Goal: Task Accomplishment & Management: Manage account settings

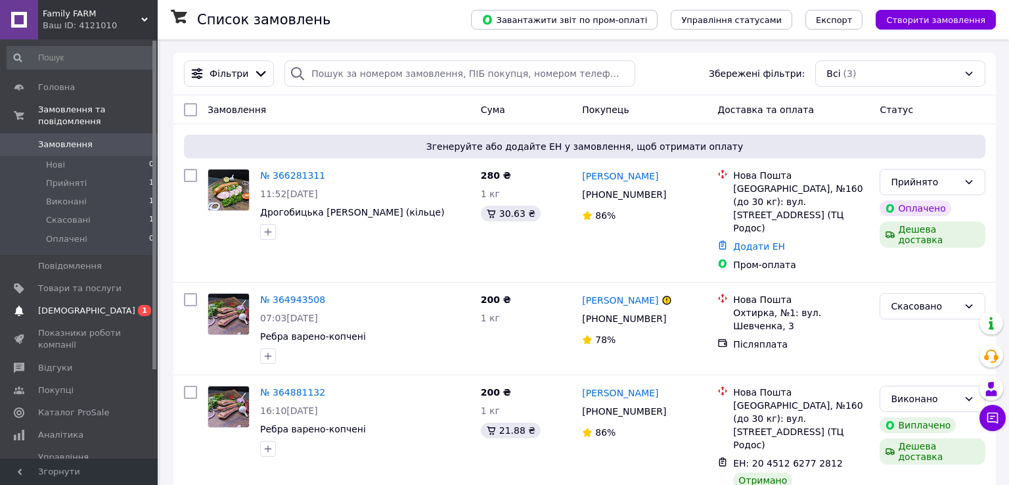
click at [85, 300] on link "Сповіщення 0 1" at bounding box center [81, 311] width 162 height 22
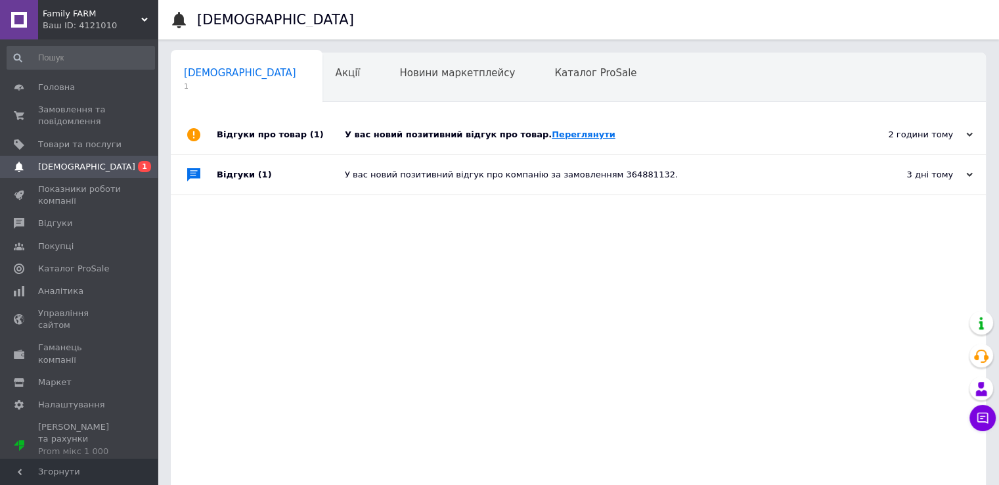
click at [555, 135] on link "Переглянути" at bounding box center [584, 134] width 64 height 10
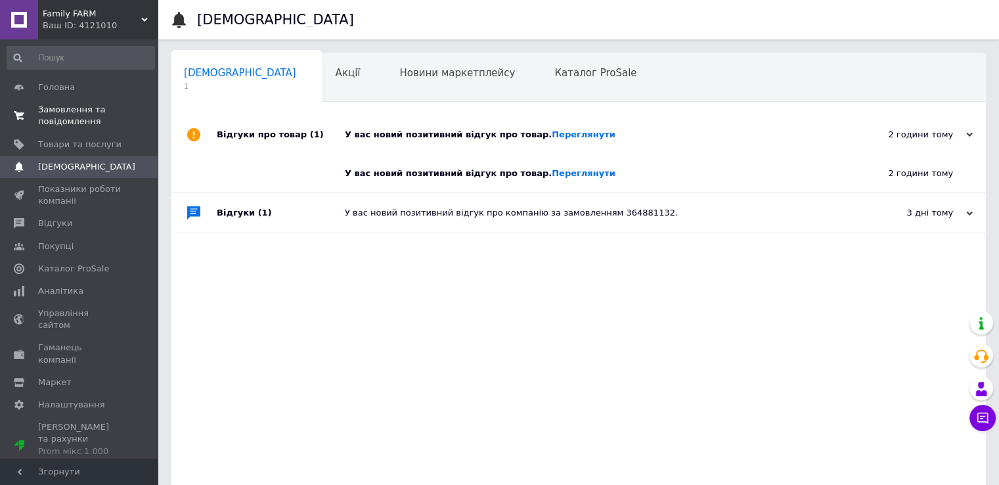
click at [68, 116] on span "Замовлення та повідомлення" at bounding box center [79, 116] width 83 height 24
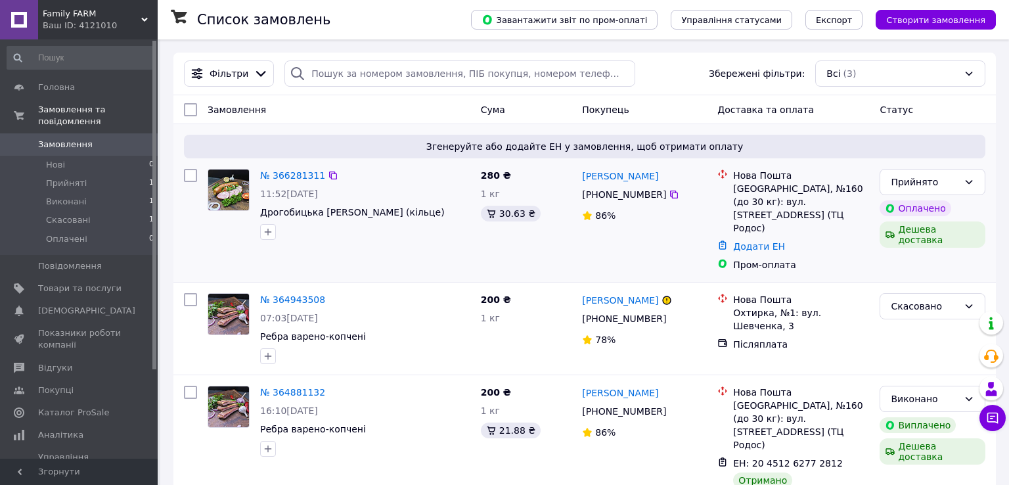
click at [514, 143] on span "Згенеруйте або додайте ЕН у замовлення, щоб отримати оплату" at bounding box center [584, 146] width 791 height 13
click at [745, 241] on link "Додати ЕН" at bounding box center [759, 246] width 52 height 11
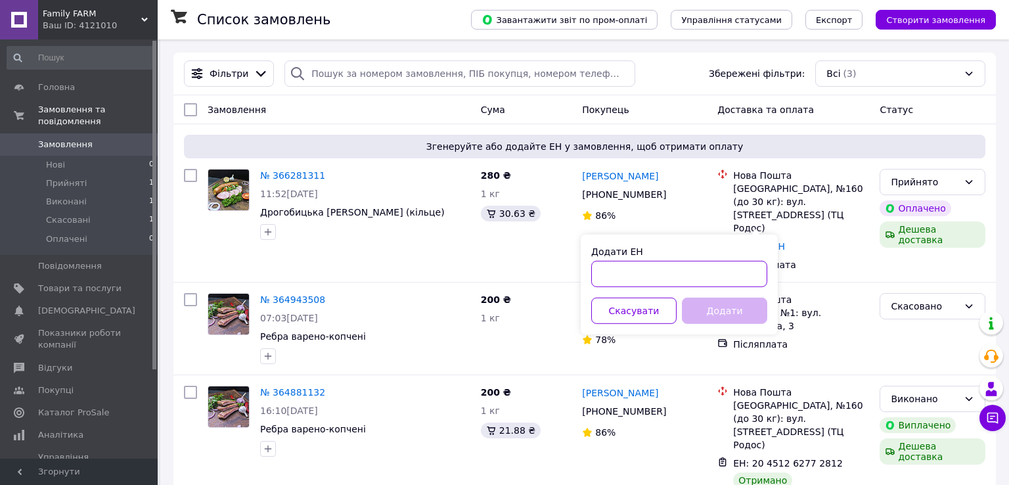
click at [660, 273] on input "Додати ЕН" at bounding box center [679, 274] width 176 height 26
click at [633, 271] on input "Додати ЕН" at bounding box center [679, 274] width 176 height 26
click at [762, 115] on span "Доставка та оплата" at bounding box center [765, 109] width 97 height 11
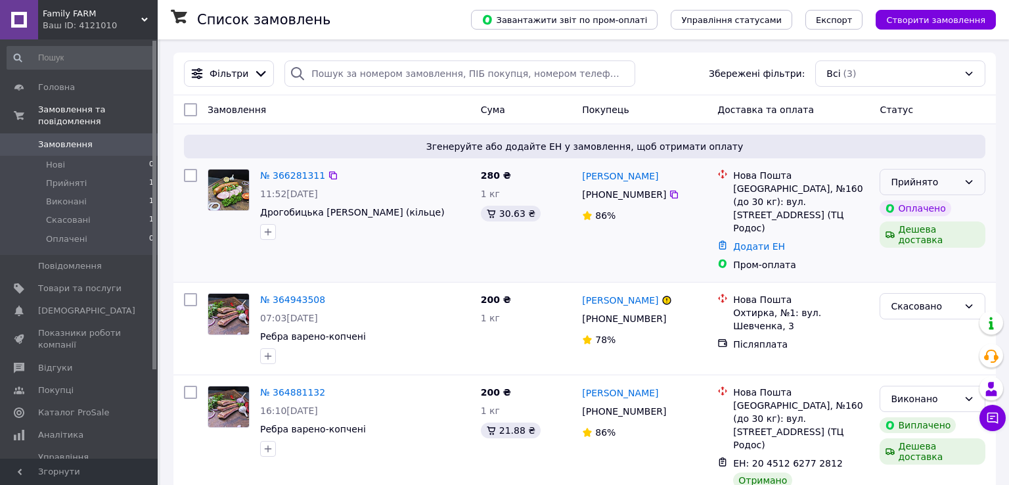
click at [972, 184] on icon at bounding box center [969, 182] width 11 height 11
click at [838, 165] on div "Нова Пошта Одеса, №160 (до 30 кг): вул. [STREET_ADDRESS] (ТЦ Родос) Додати ЕН П…" at bounding box center [793, 220] width 162 height 113
click at [746, 258] on div "Пром-оплата" at bounding box center [801, 264] width 136 height 13
click at [726, 240] on icon at bounding box center [722, 245] width 11 height 11
click at [723, 240] on icon at bounding box center [722, 245] width 11 height 11
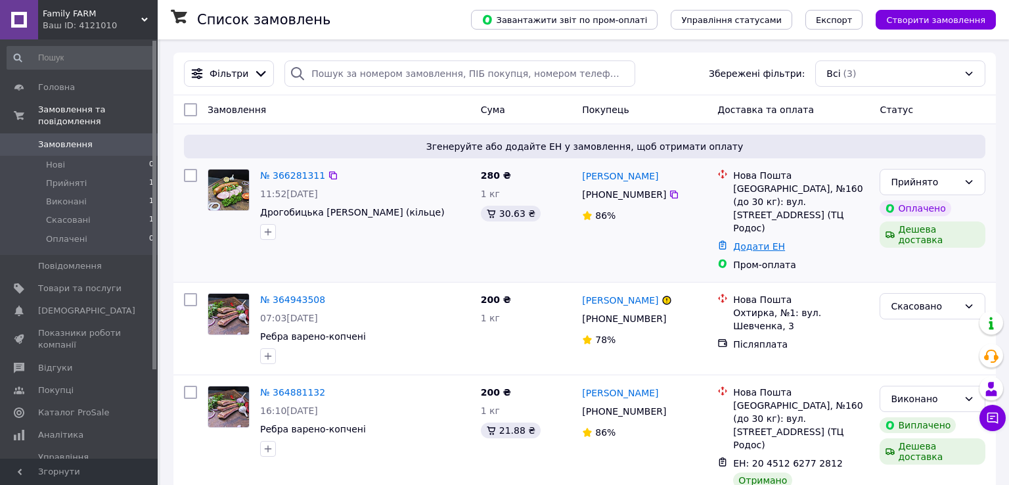
click at [737, 241] on link "Додати ЕН" at bounding box center [759, 246] width 52 height 11
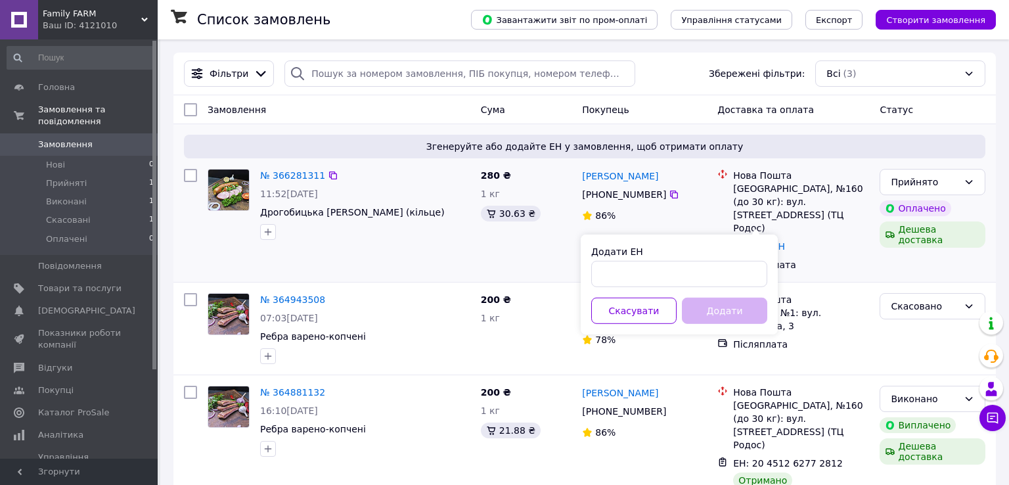
click at [694, 209] on div "86%" at bounding box center [644, 215] width 125 height 18
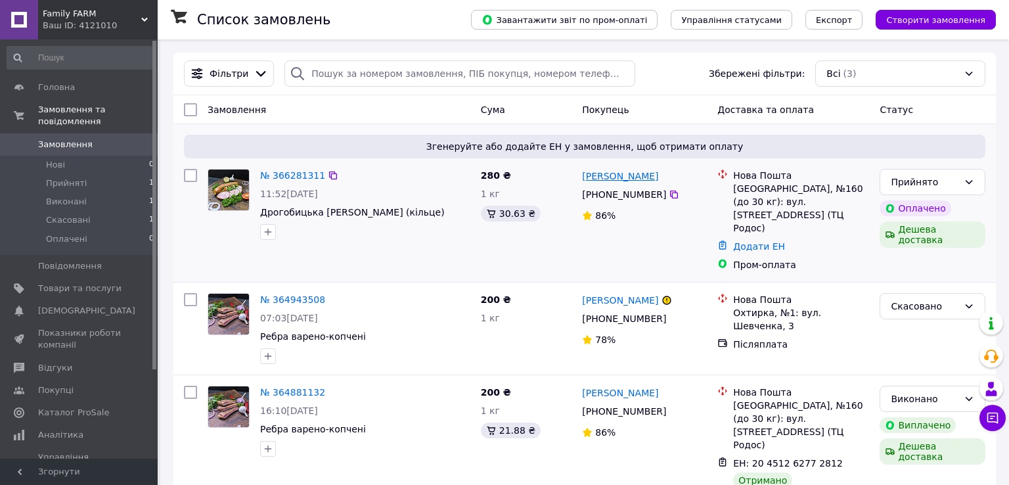
click at [617, 175] on link "[PERSON_NAME]" at bounding box center [620, 176] width 76 height 13
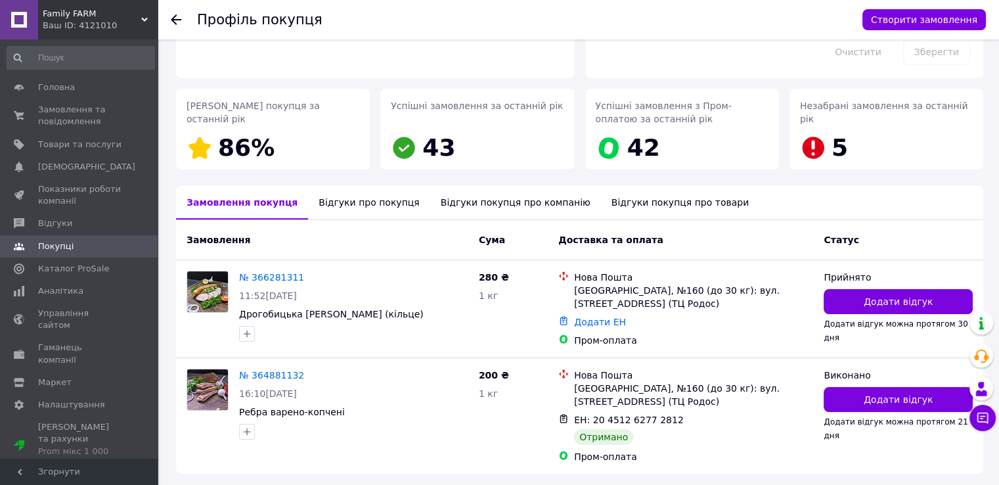
scroll to position [179, 0]
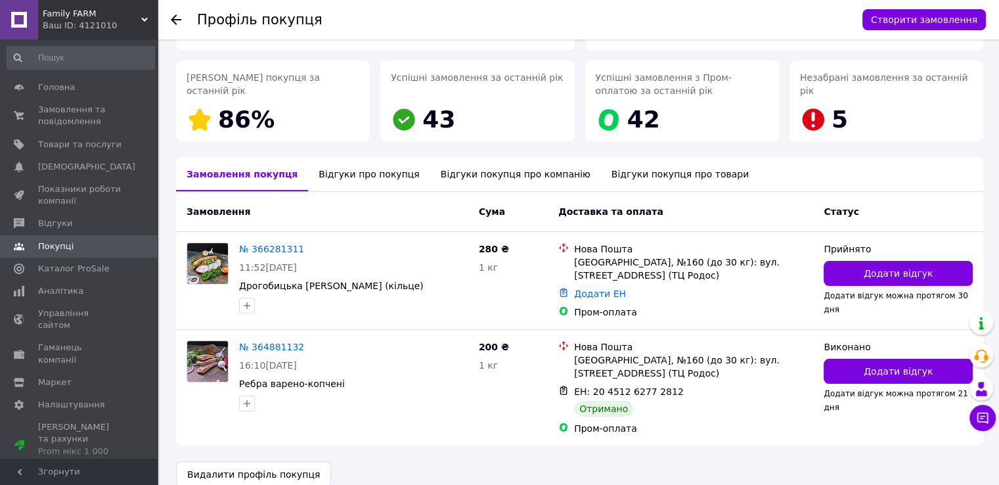
click at [175, 17] on icon at bounding box center [176, 19] width 11 height 11
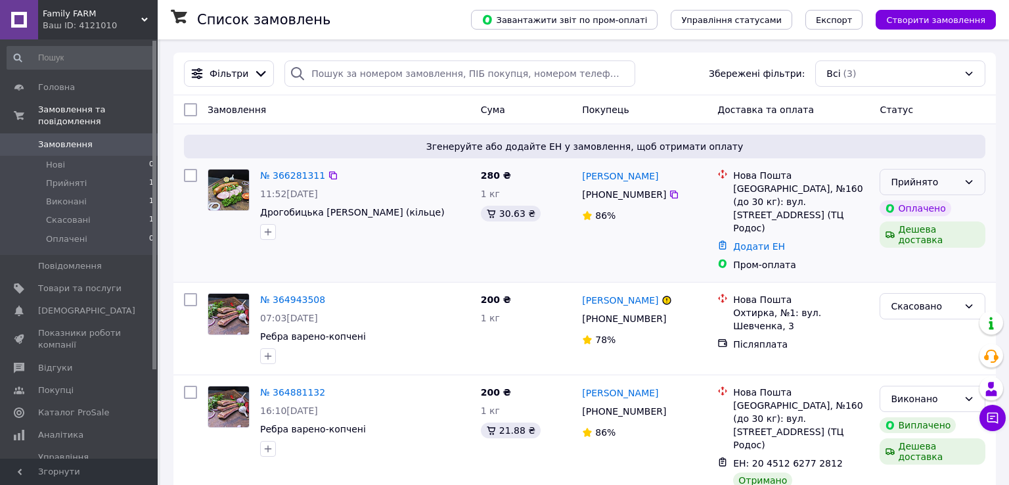
click at [973, 185] on icon at bounding box center [969, 182] width 11 height 11
click at [660, 110] on div "Покупець" at bounding box center [644, 110] width 135 height 24
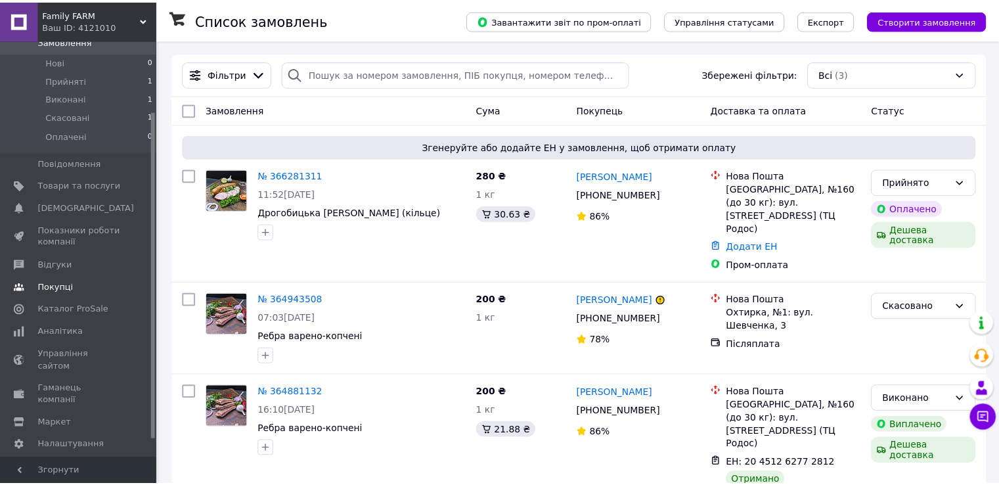
scroll to position [112, 0]
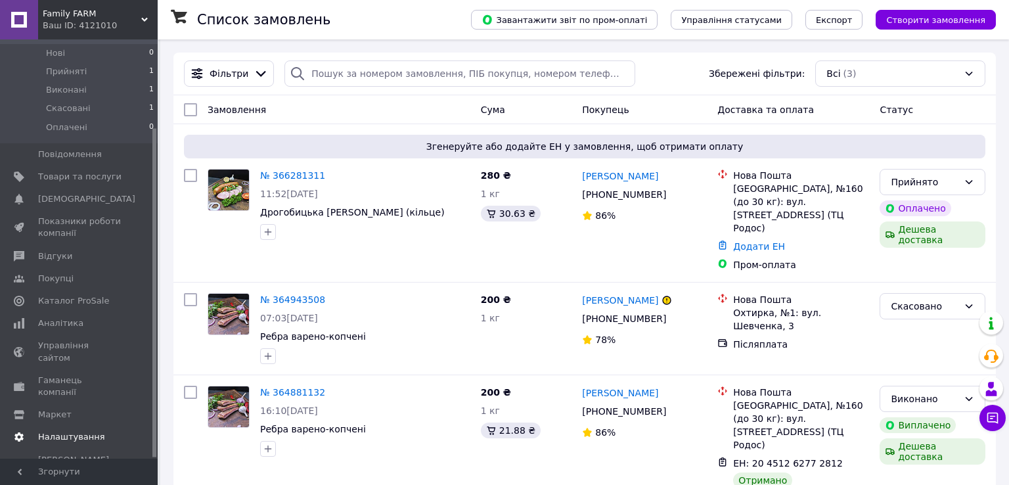
click at [84, 431] on span "Налаштування" at bounding box center [71, 437] width 67 height 12
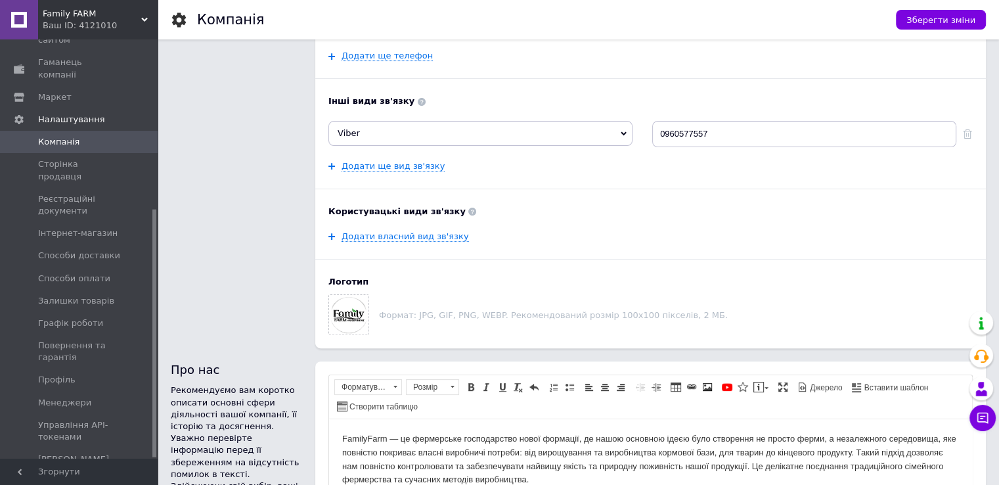
scroll to position [329, 0]
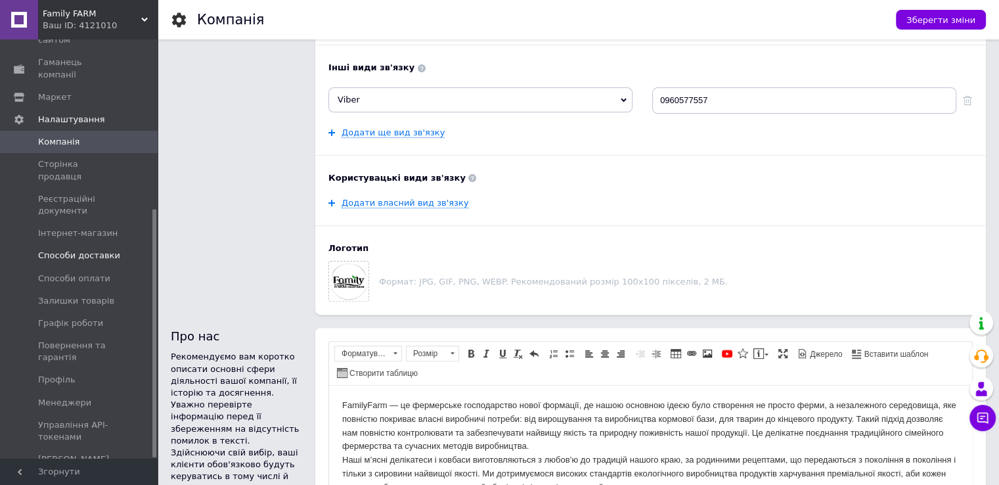
click at [93, 250] on span "Способи доставки" at bounding box center [79, 256] width 82 height 12
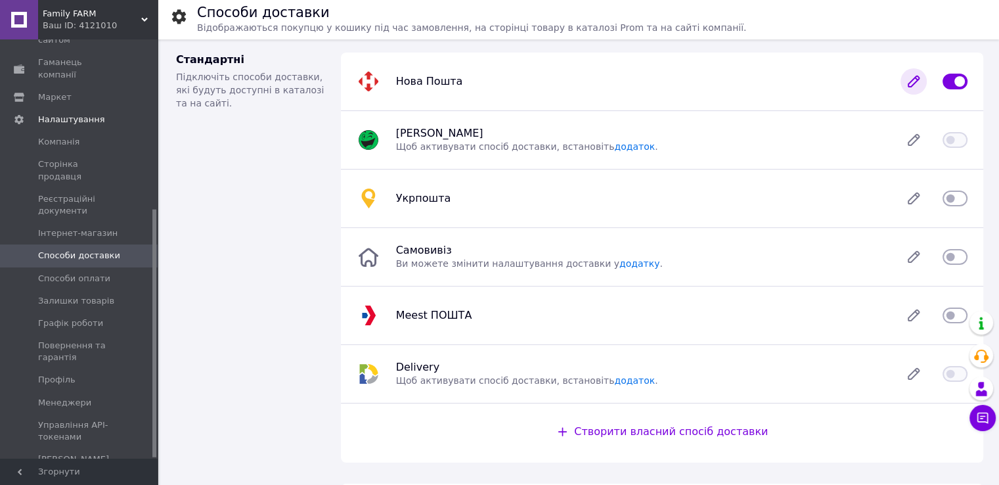
click at [905, 87] on icon at bounding box center [914, 81] width 26 height 26
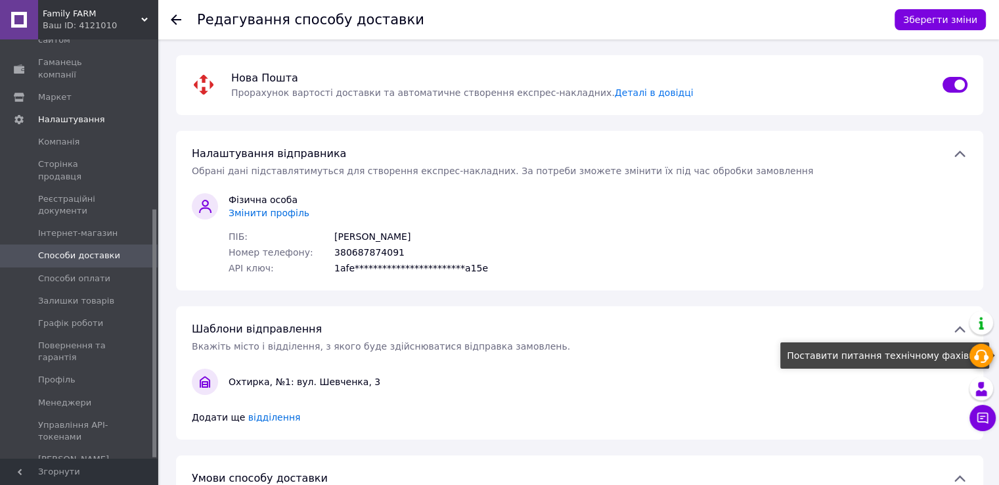
click at [982, 358] on icon at bounding box center [982, 356] width 16 height 16
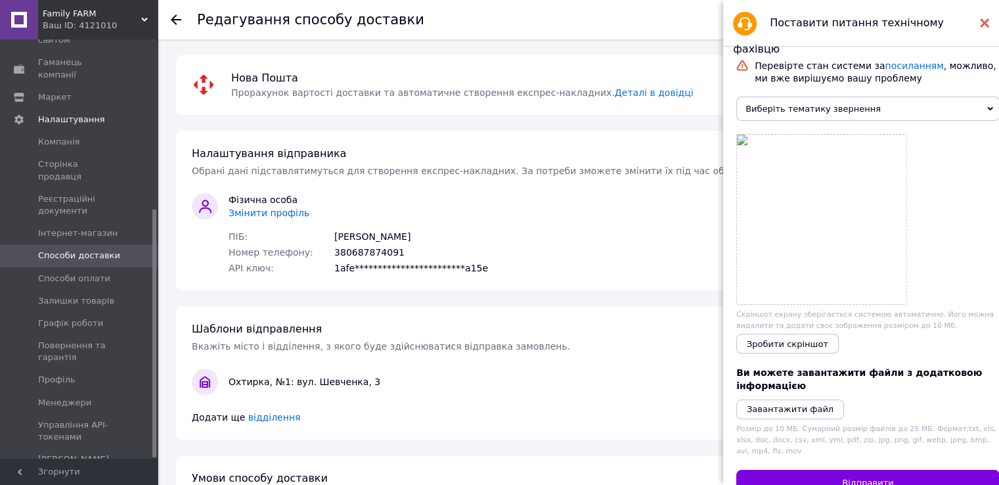
click at [986, 24] on use at bounding box center [984, 22] width 9 height 9
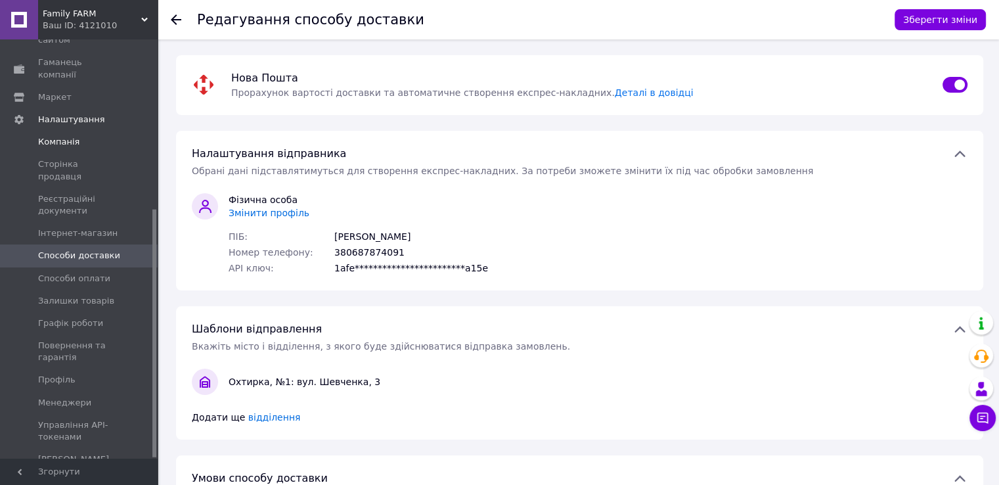
click at [74, 136] on span "Компанія" at bounding box center [79, 142] width 83 height 12
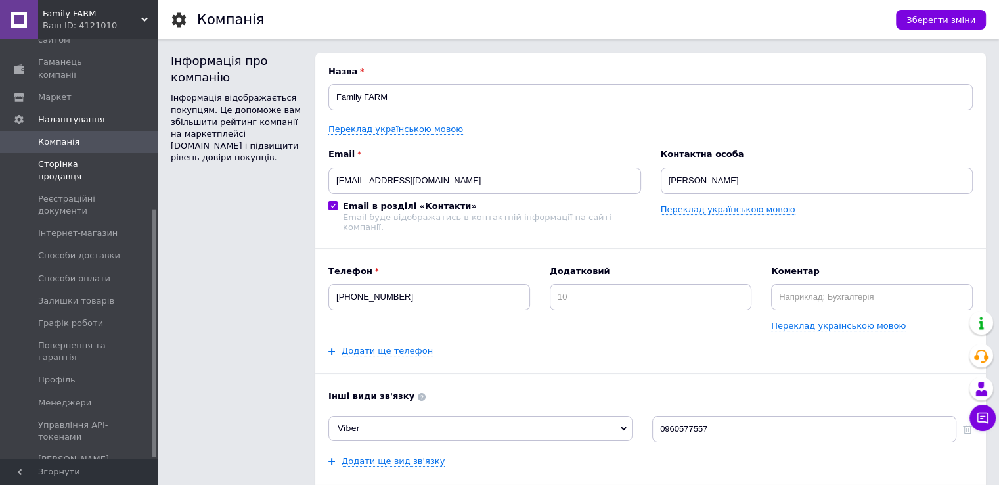
click at [83, 153] on link "Сторінка продавця" at bounding box center [81, 170] width 162 height 34
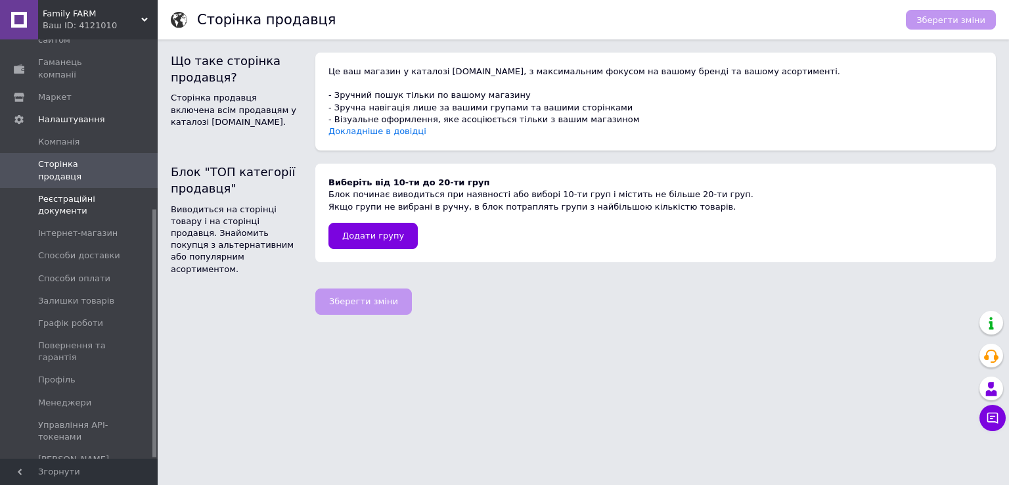
click at [80, 193] on span "Реєстраційні документи" at bounding box center [79, 205] width 83 height 24
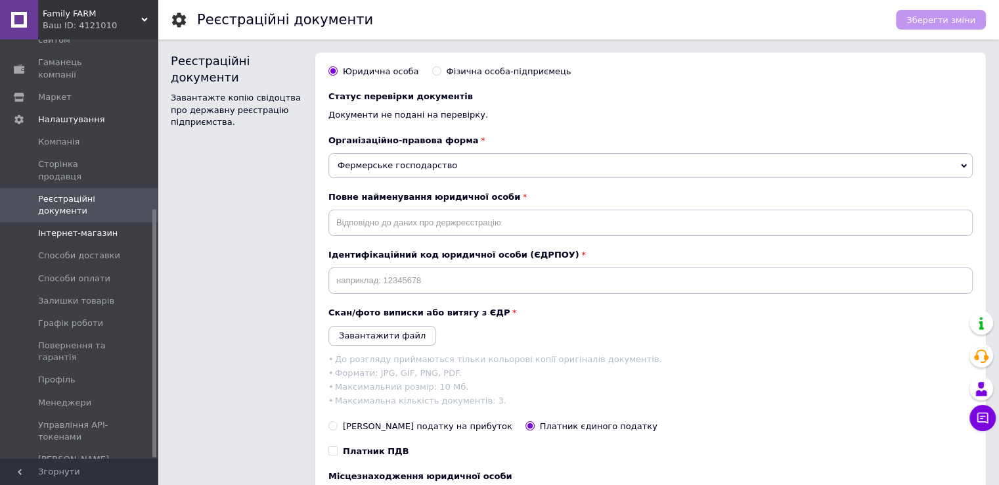
click at [84, 222] on link "Інтернет-магазин" at bounding box center [81, 233] width 162 height 22
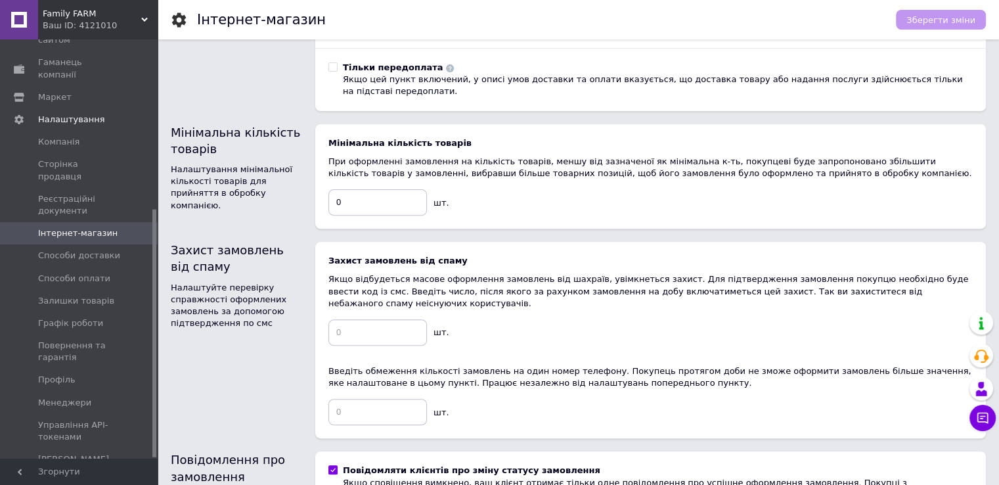
scroll to position [394, 0]
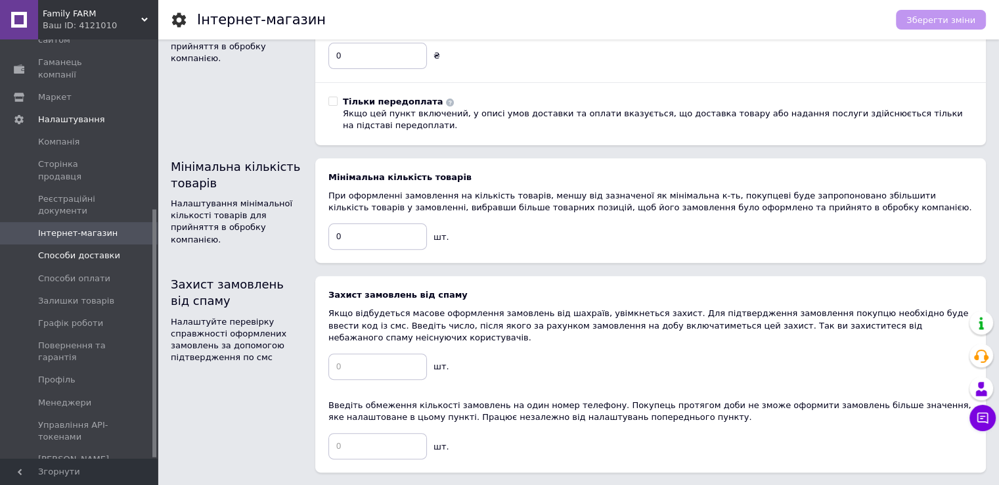
click at [102, 250] on span "Способи доставки" at bounding box center [79, 256] width 82 height 12
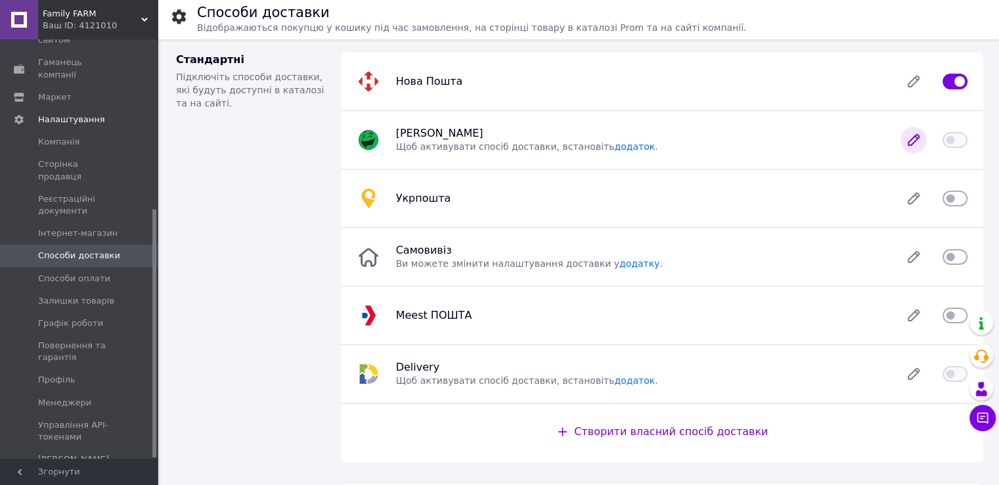
click at [917, 137] on icon at bounding box center [914, 140] width 11 height 11
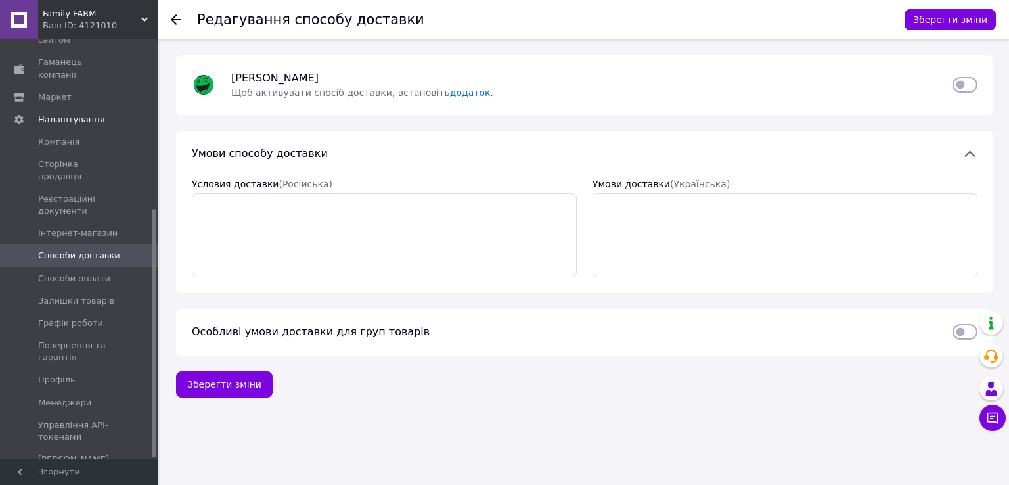
click at [175, 22] on use at bounding box center [176, 19] width 11 height 11
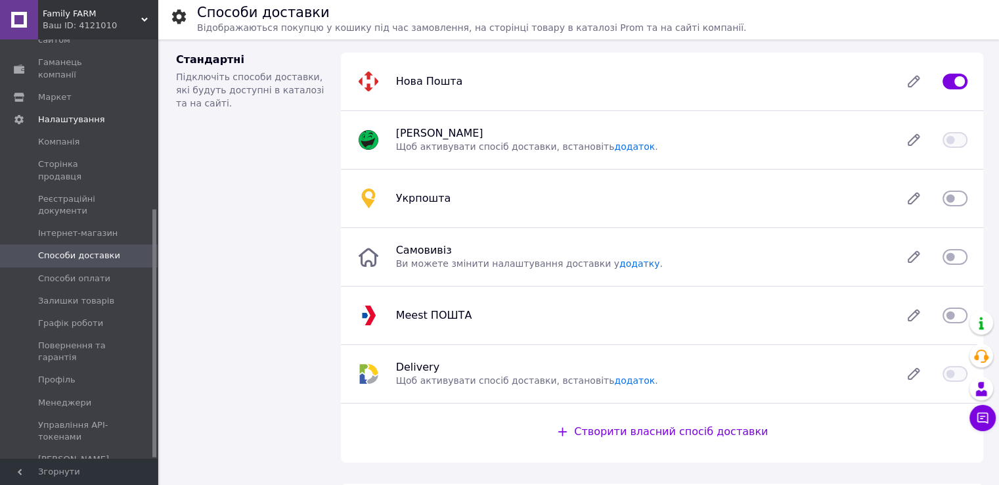
click at [958, 197] on input "checkbox" at bounding box center [955, 198] width 25 height 13
click at [954, 200] on input "checkbox" at bounding box center [955, 198] width 25 height 13
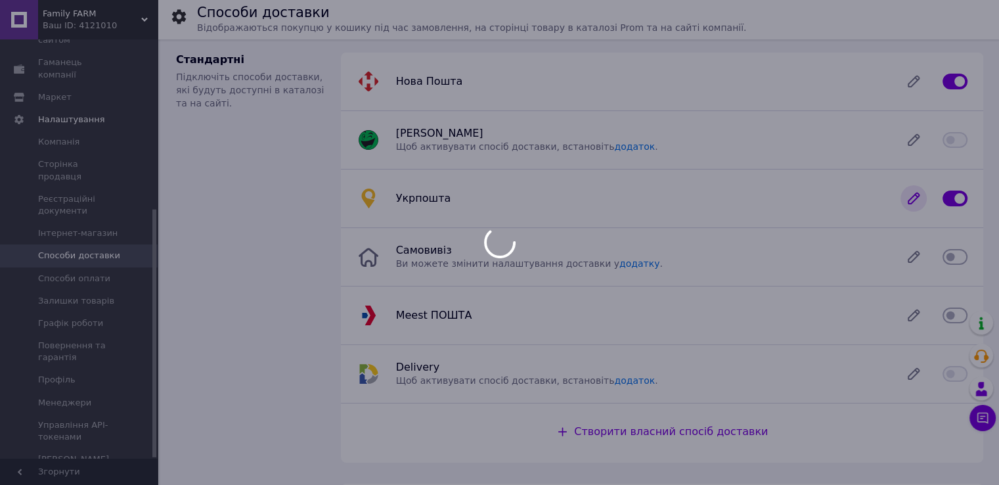
checkbox input "false"
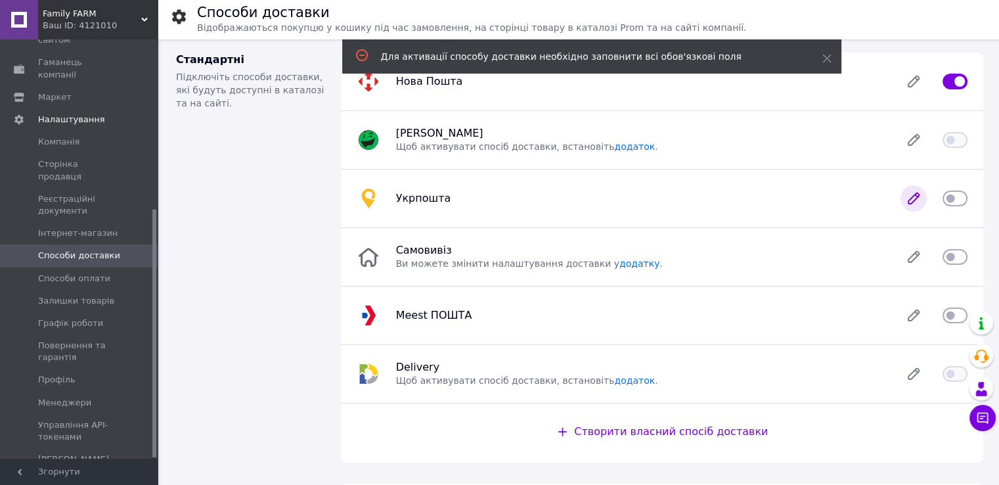
click at [911, 200] on icon at bounding box center [914, 198] width 11 height 11
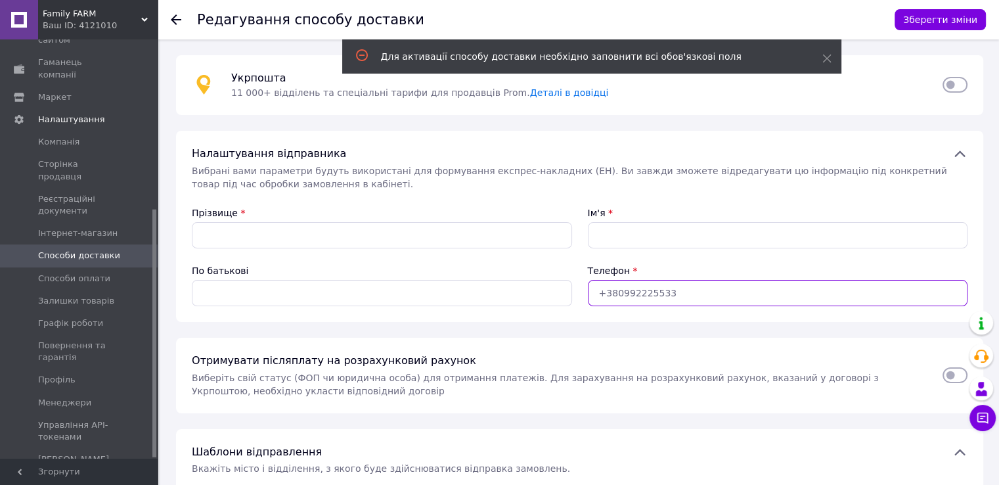
click at [650, 294] on input "Телефон" at bounding box center [778, 293] width 380 height 26
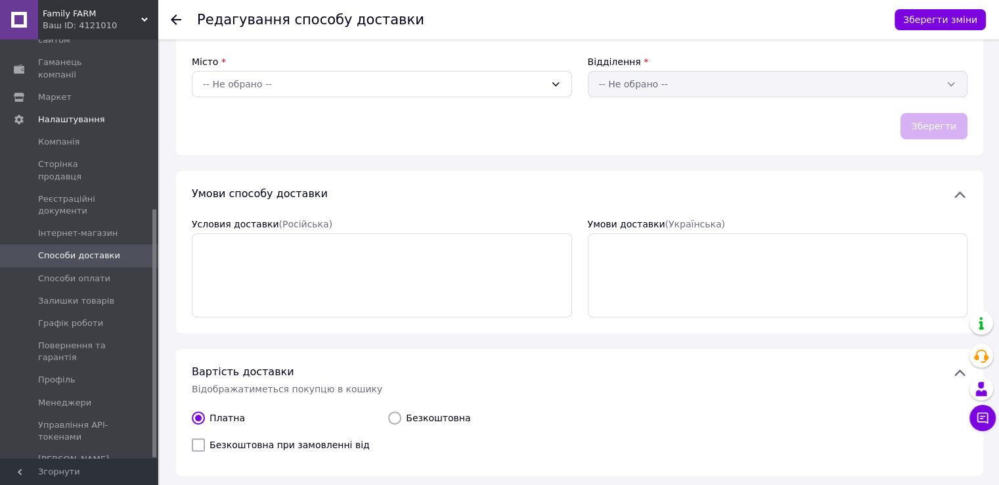
scroll to position [560, 0]
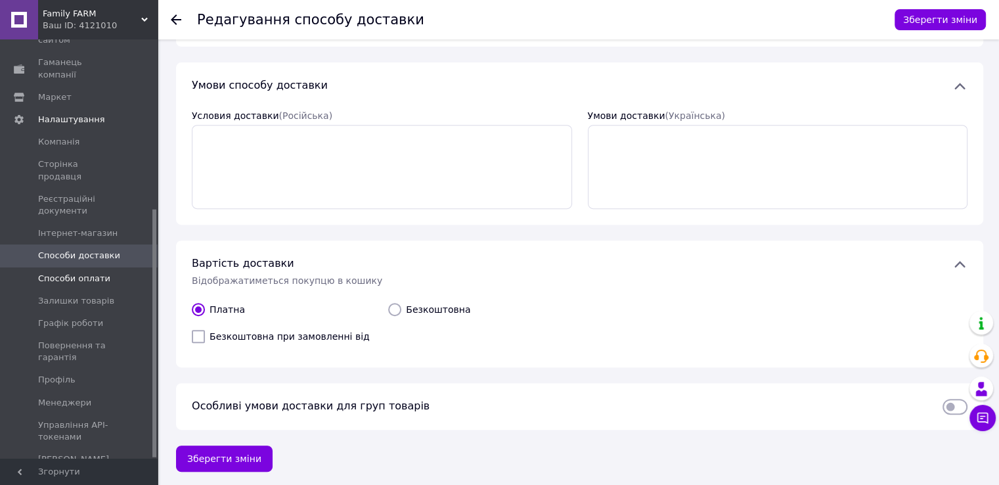
click at [91, 273] on span "Способи оплати" at bounding box center [74, 279] width 72 height 12
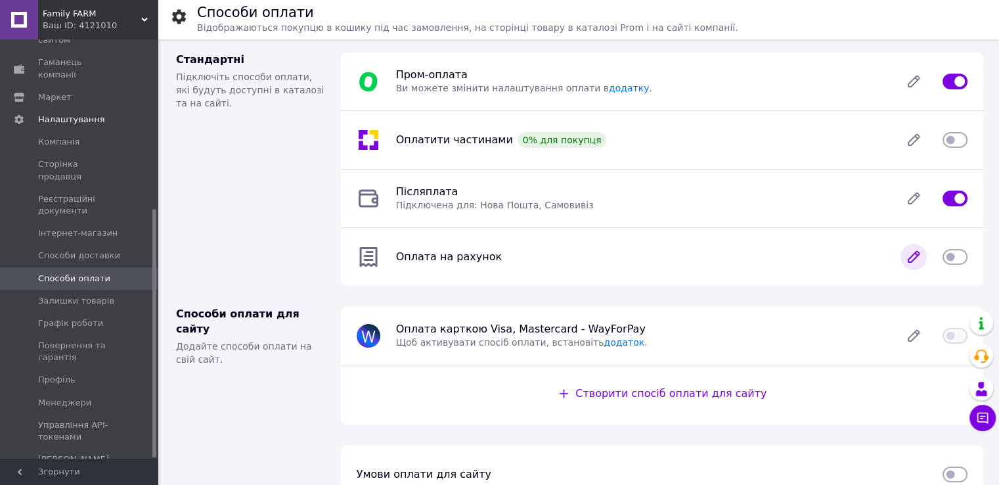
click at [913, 259] on icon at bounding box center [914, 257] width 11 height 11
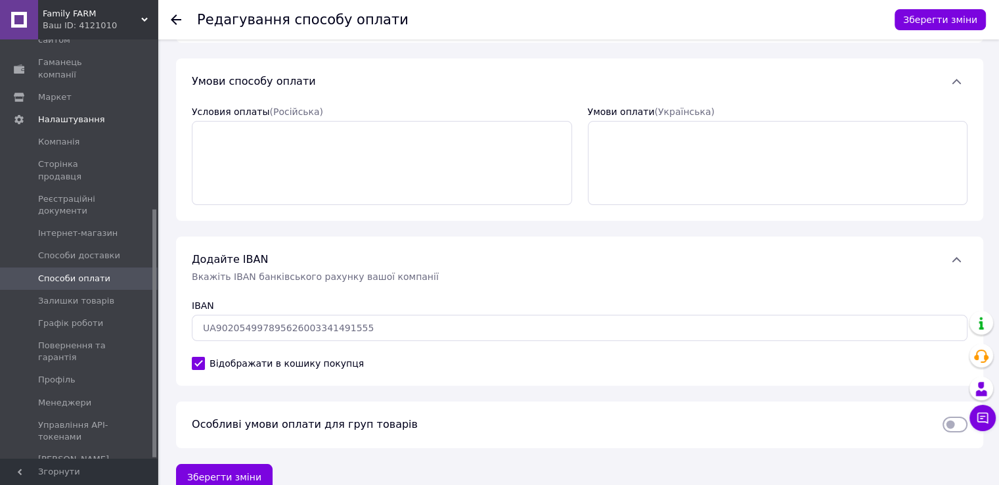
scroll to position [87, 0]
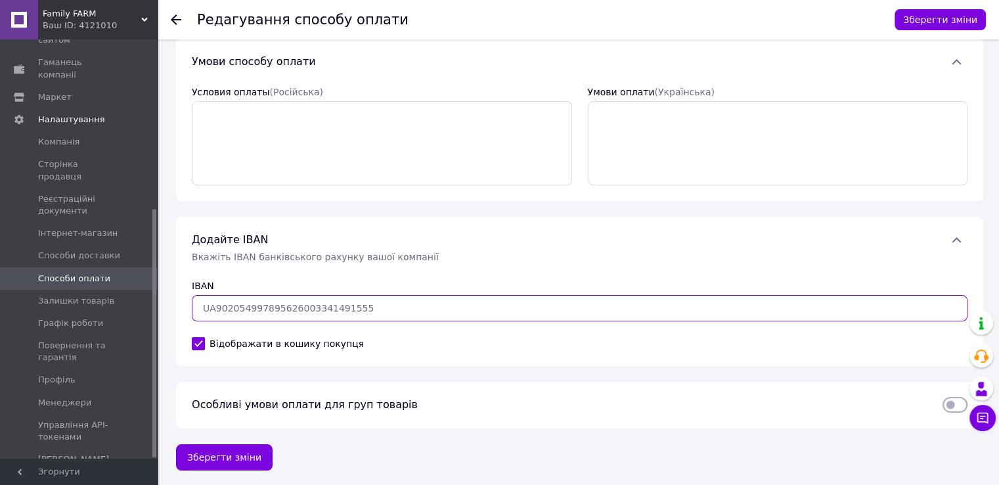
type input "UA"
click at [300, 310] on input "UA" at bounding box center [580, 308] width 776 height 26
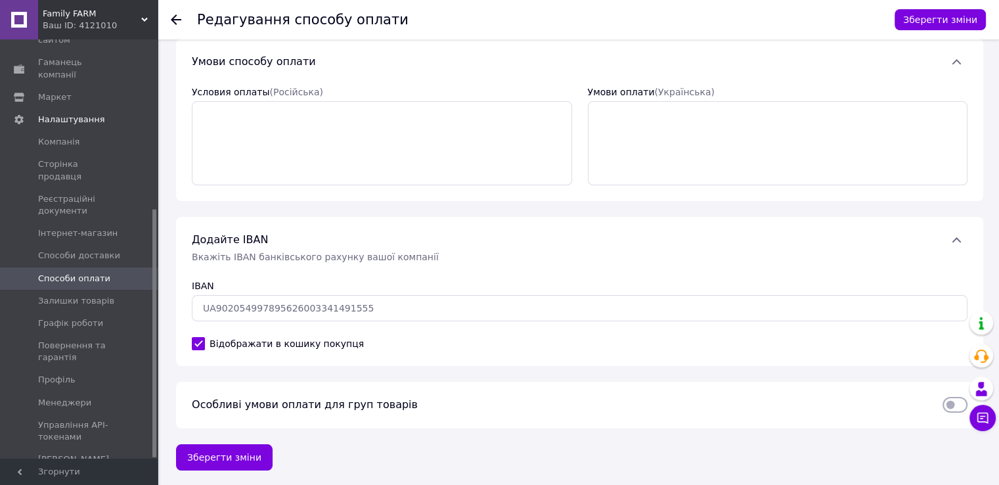
click at [303, 279] on div "IBAN" at bounding box center [580, 285] width 776 height 13
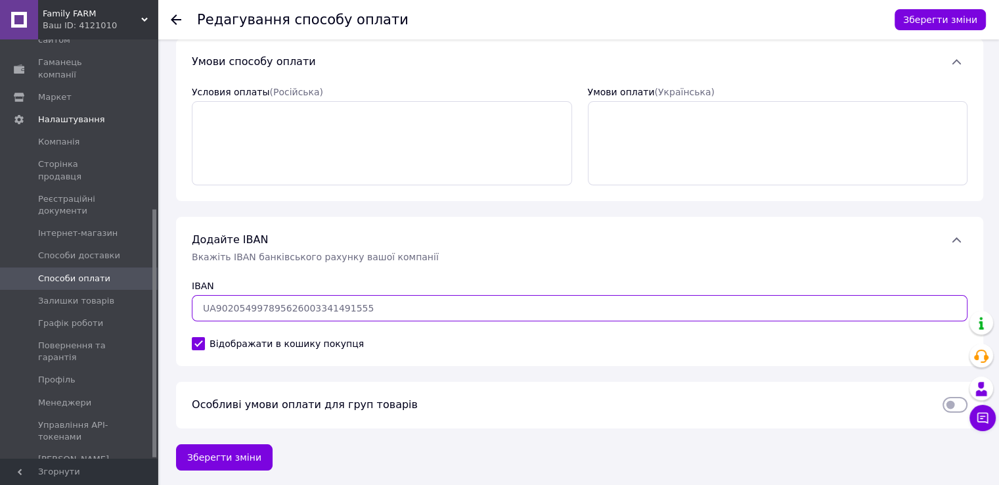
type input "UA"
click at [298, 309] on input "UA" at bounding box center [580, 308] width 776 height 26
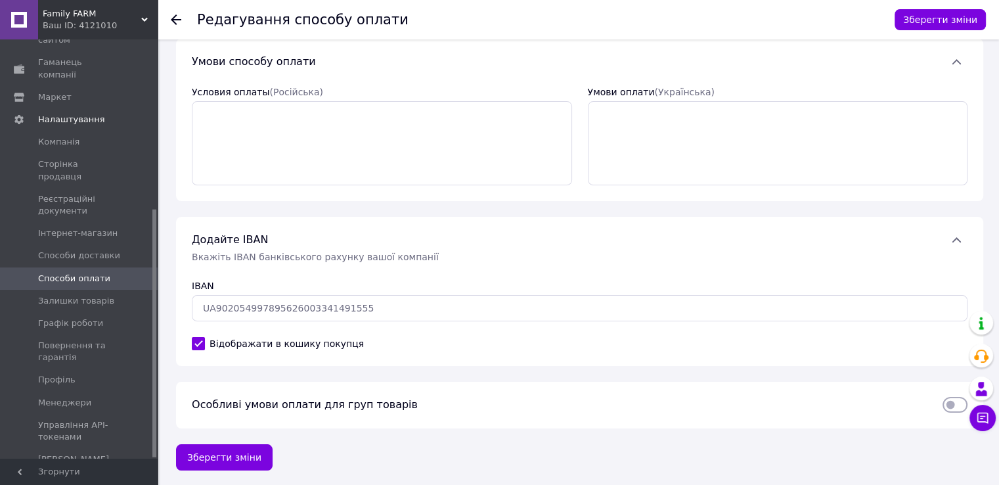
click at [304, 284] on div "IBAN" at bounding box center [580, 285] width 776 height 13
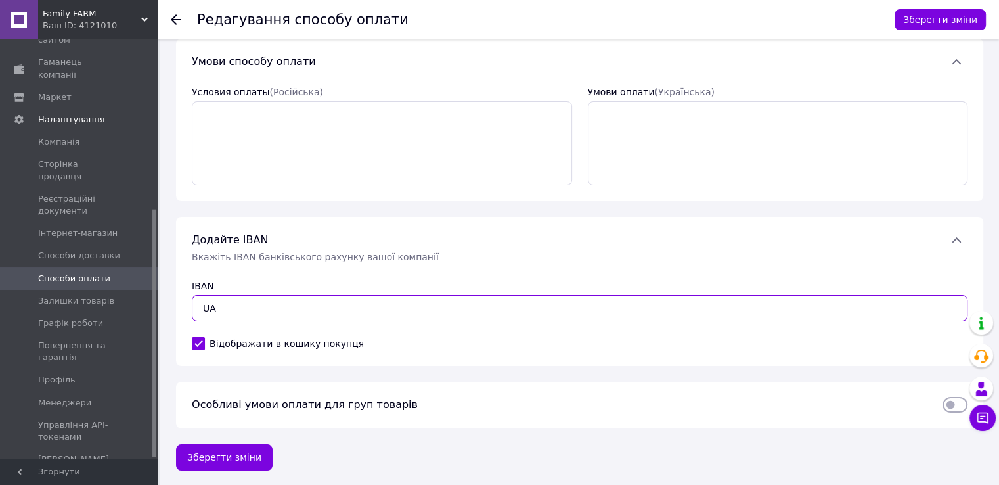
paste input "UA2530529900000260000259093"
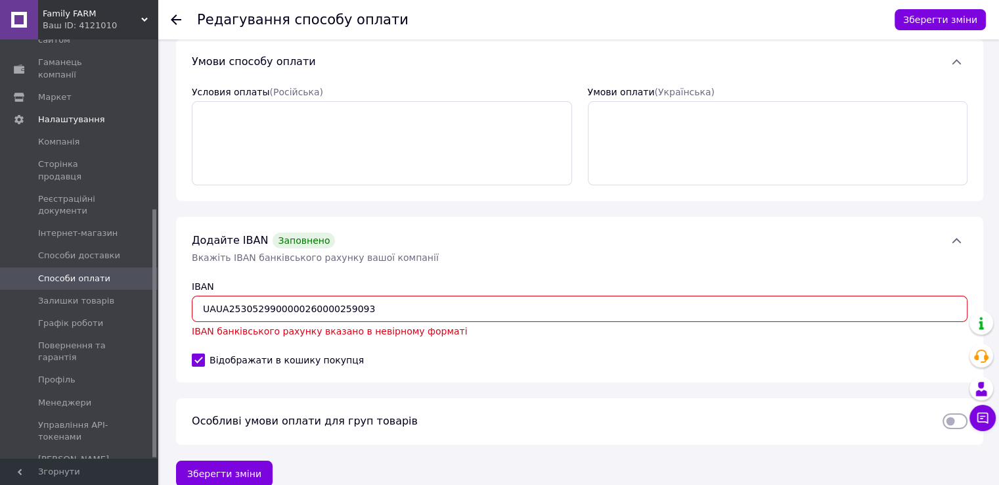
click at [215, 308] on input "UAUA2530529900000260000259093" at bounding box center [580, 309] width 776 height 26
drag, startPoint x: 215, startPoint y: 306, endPoint x: 219, endPoint y: 313, distance: 8.6
click at [216, 309] on input "UA2530529900000260000259093" at bounding box center [580, 309] width 776 height 26
type input "UA 2530529900000260000259093"
click at [503, 353] on label "Відображати в кошику покупця" at bounding box center [580, 359] width 776 height 13
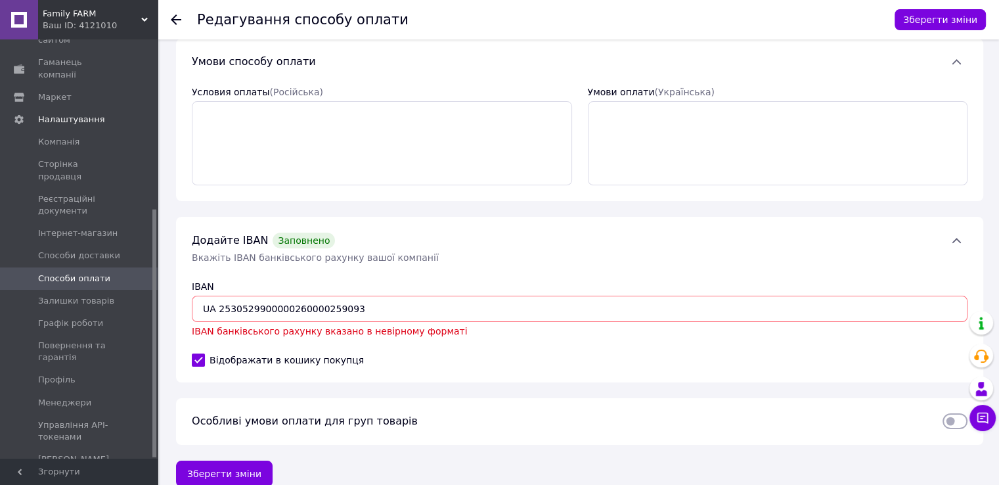
click at [205, 353] on input "Відображати в кошику покупця" at bounding box center [198, 359] width 13 height 13
click at [388, 229] on div "Додайте IBAN   Заповнено Вкажіть IBAN банківського рахунку вашої компанії IBAN …" at bounding box center [579, 300] width 807 height 166
click at [201, 359] on input "Відображати в кошику покупця" at bounding box center [198, 359] width 13 height 13
checkbox input "true"
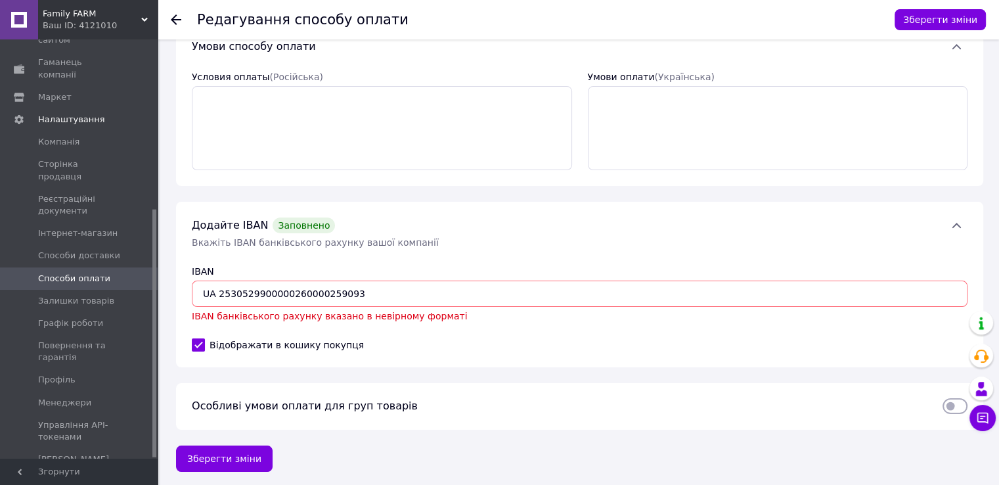
scroll to position [104, 0]
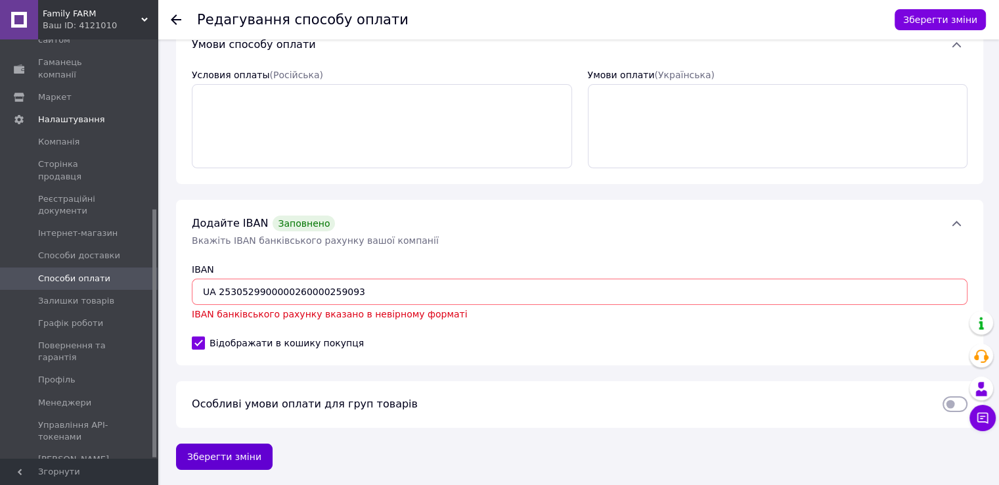
click at [228, 458] on button "Зберегти зміни" at bounding box center [224, 456] width 97 height 26
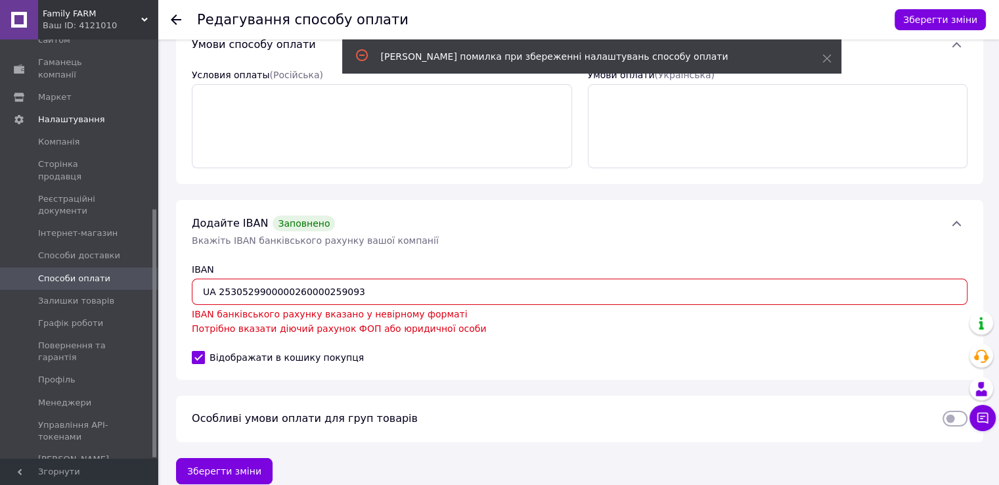
click at [218, 292] on input "UA 2530529900000260000259093" at bounding box center [580, 292] width 776 height 26
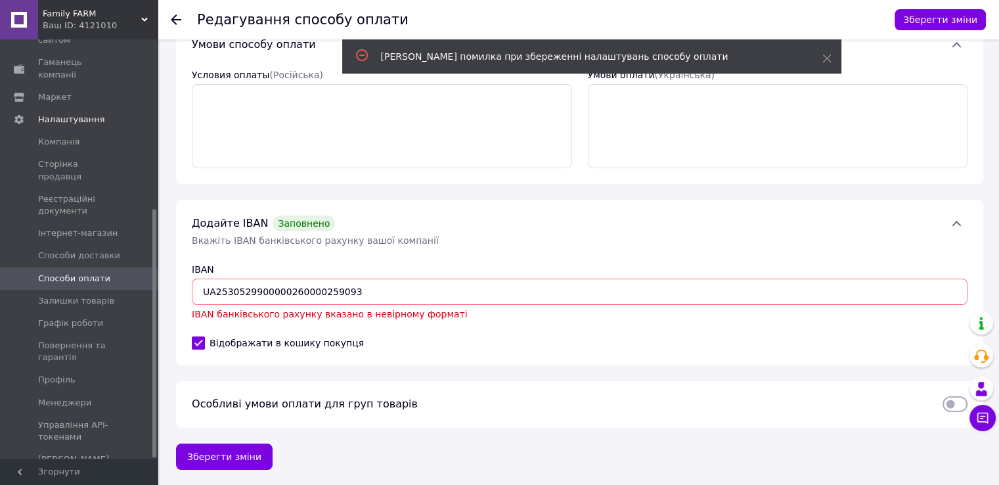
click at [378, 334] on div "Додайте IBAN   Заповнено Вкажіть IBAN банківського рахунку вашої компанії IBAN …" at bounding box center [579, 283] width 807 height 166
click at [215, 454] on button "Зберегти зміни" at bounding box center [224, 456] width 97 height 26
drag, startPoint x: 323, startPoint y: 294, endPoint x: 181, endPoint y: 294, distance: 141.9
click at [181, 294] on div "Додайте IBAN   Заповнено Вкажіть IBAN банківського рахунку вашої компанії IBAN …" at bounding box center [579, 283] width 807 height 166
paste input "27"
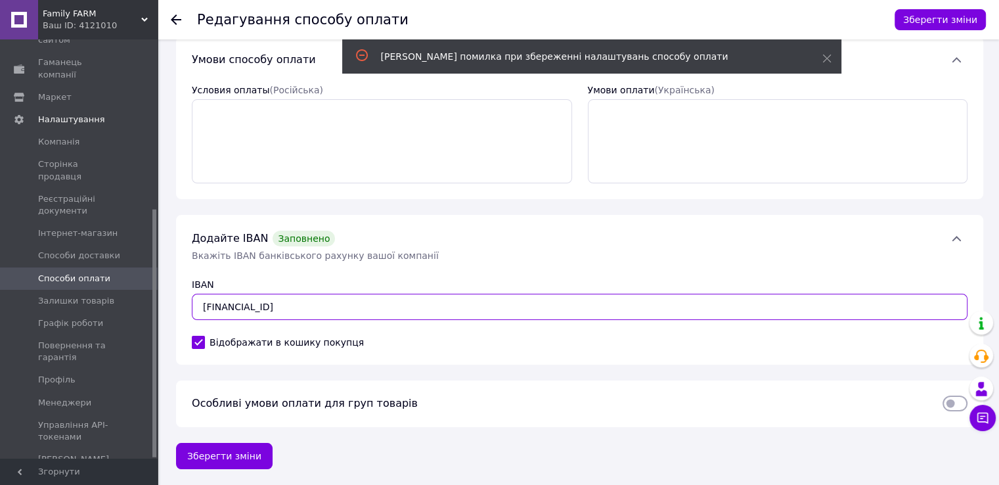
scroll to position [89, 0]
type input "[FINANCIAL_ID]"
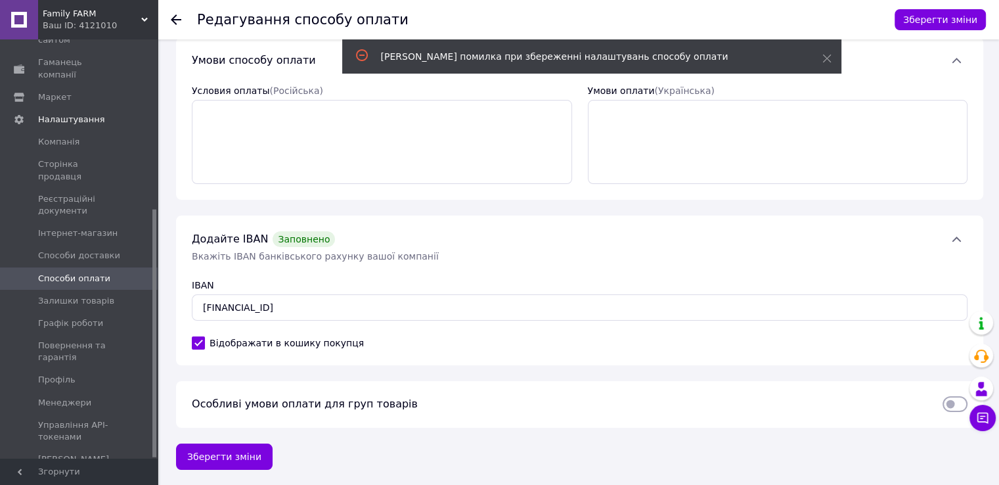
click at [350, 266] on div "Додайте IBAN   Заповнено Вкажіть IBAN банківського рахунку вашої компанії IBAN …" at bounding box center [579, 290] width 807 height 150
click at [213, 451] on button "Зберегти зміни" at bounding box center [224, 456] width 97 height 26
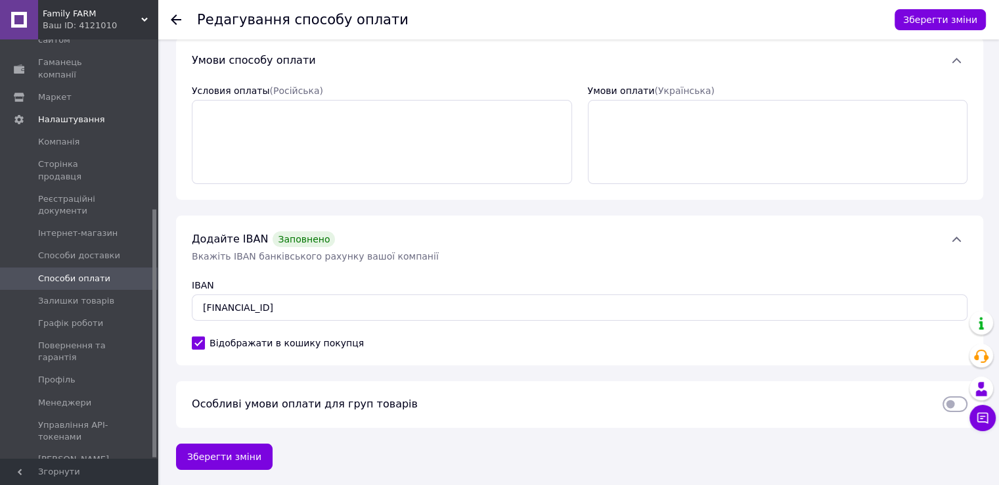
click at [173, 22] on icon at bounding box center [176, 19] width 11 height 11
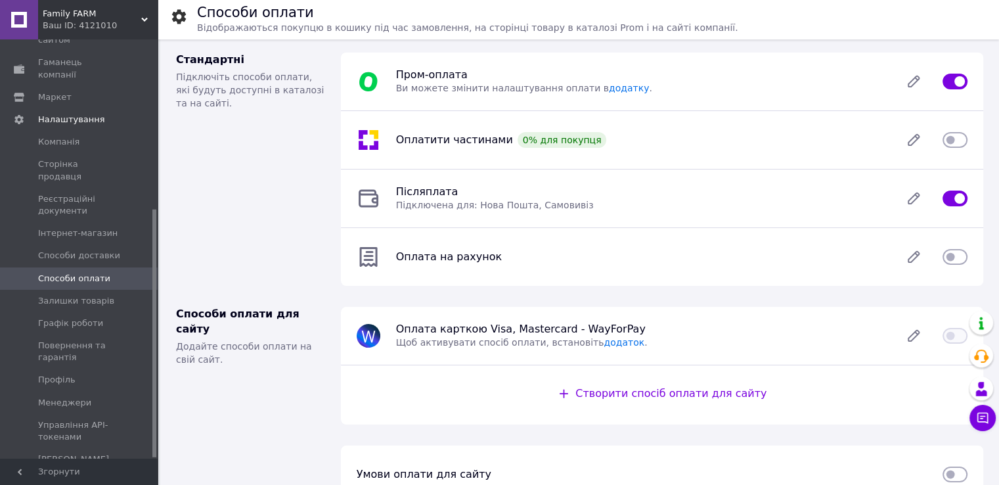
click at [956, 258] on input "checkbox" at bounding box center [955, 256] width 25 height 13
checkbox input "true"
click at [918, 144] on icon at bounding box center [914, 140] width 26 height 26
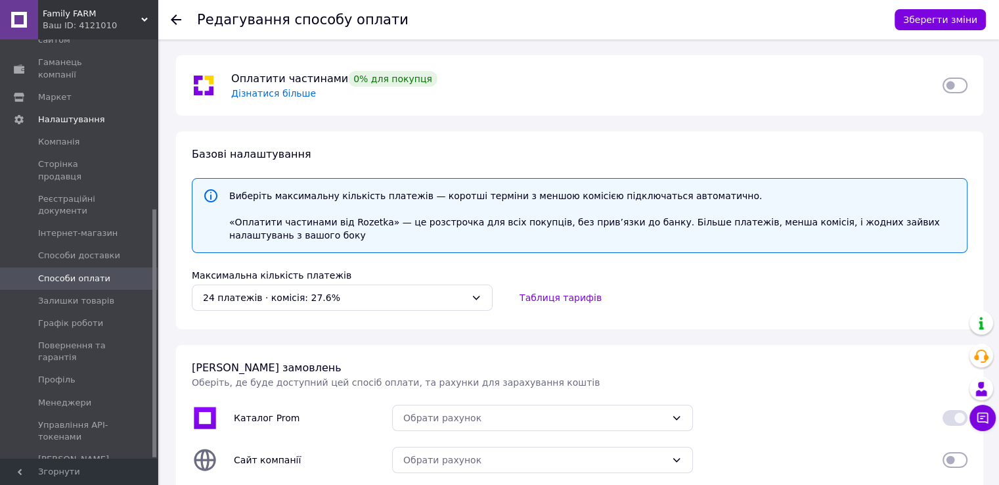
click at [177, 16] on icon at bounding box center [176, 19] width 11 height 11
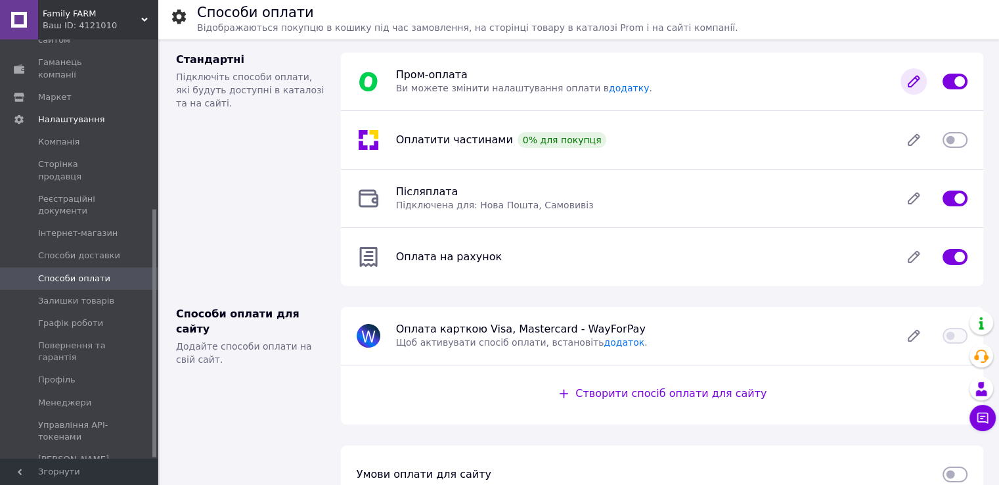
click at [911, 89] on icon at bounding box center [914, 81] width 26 height 26
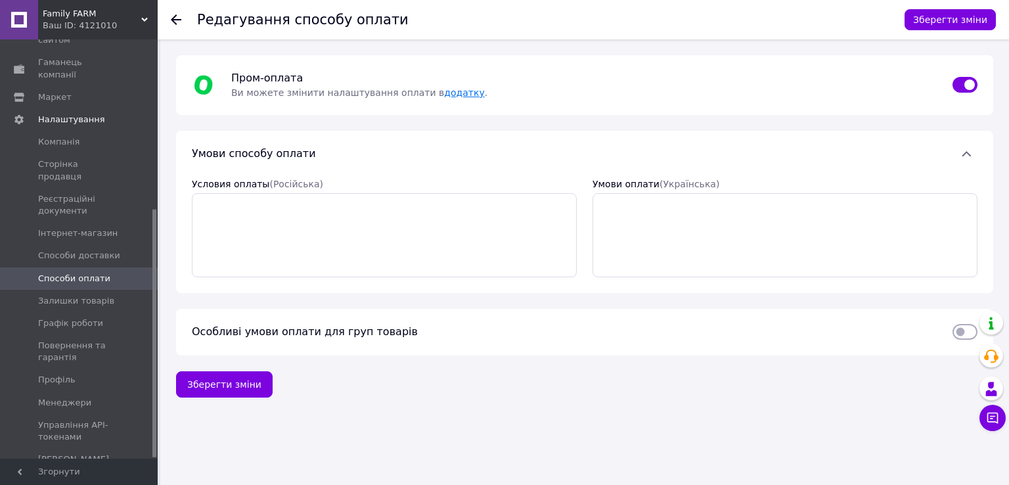
click at [446, 95] on link "додатку" at bounding box center [464, 92] width 40 height 11
click at [176, 22] on icon at bounding box center [176, 19] width 11 height 11
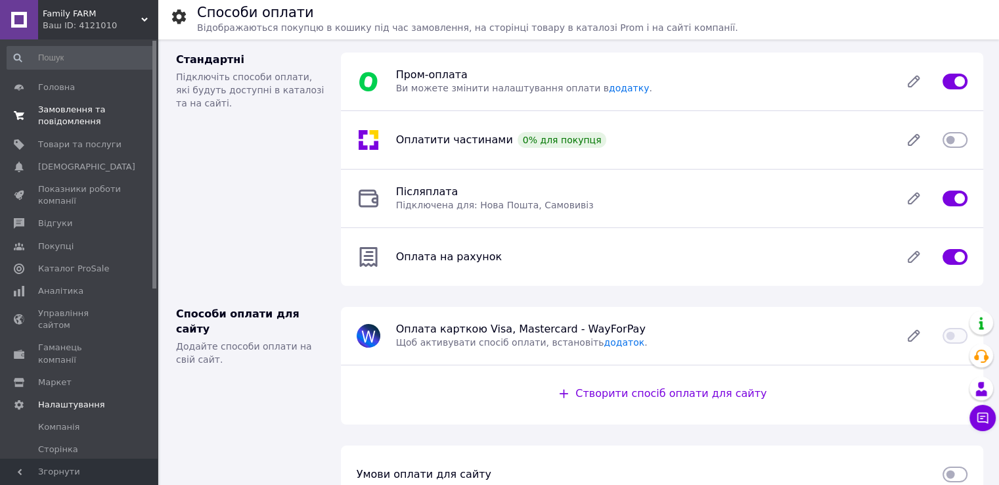
click at [66, 116] on span "Замовлення та повідомлення" at bounding box center [79, 116] width 83 height 24
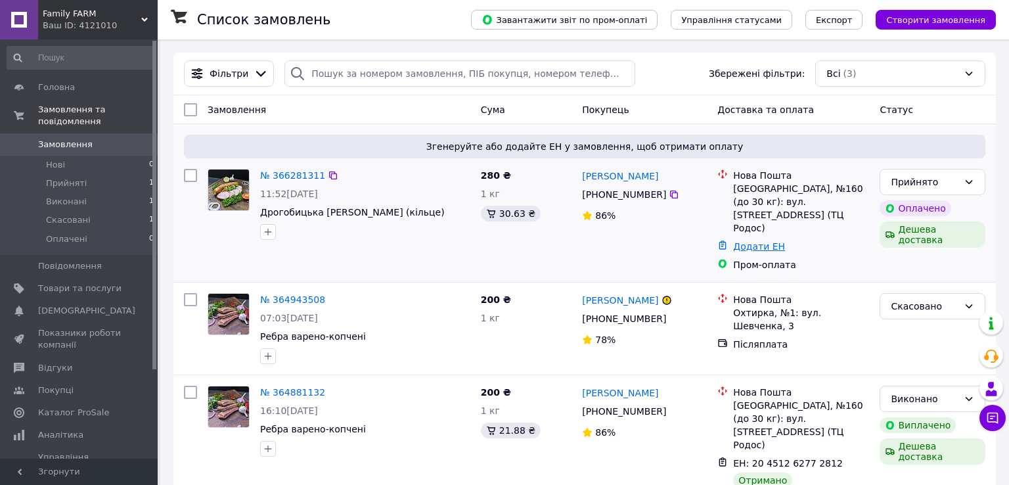
click at [761, 241] on link "Додати ЕН" at bounding box center [759, 246] width 52 height 11
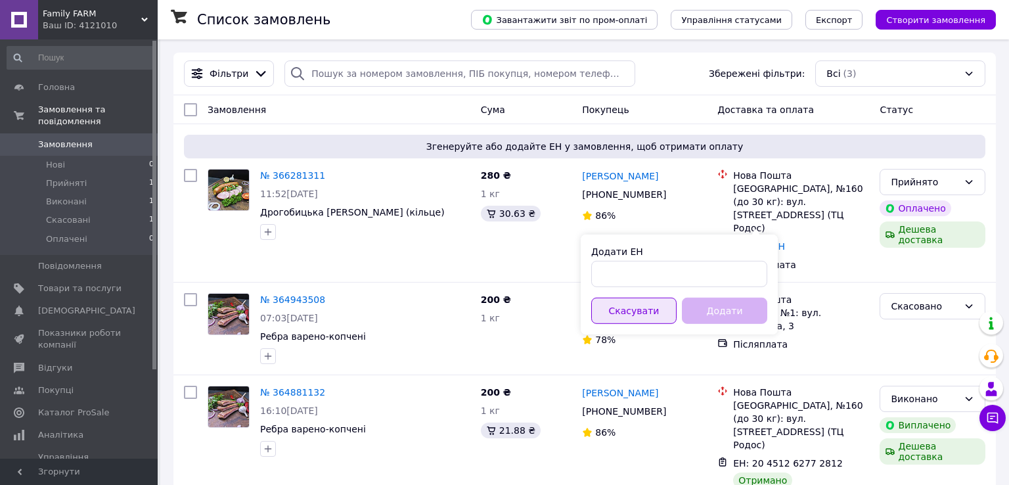
click at [643, 311] on button "Скасувати" at bounding box center [633, 311] width 85 height 26
